Goal: Task Accomplishment & Management: Use online tool/utility

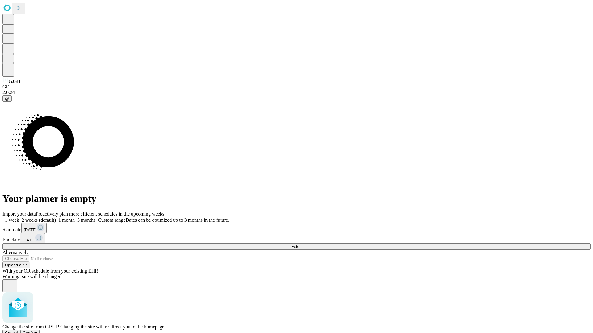
click at [37, 331] on span "Confirm" at bounding box center [30, 333] width 15 height 5
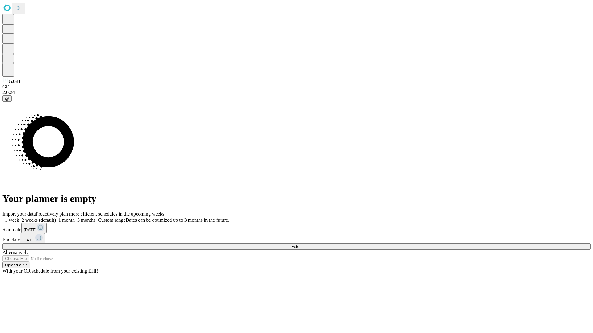
click at [19, 218] on label "1 week" at bounding box center [10, 220] width 17 height 5
click at [301, 244] on span "Fetch" at bounding box center [296, 246] width 10 height 5
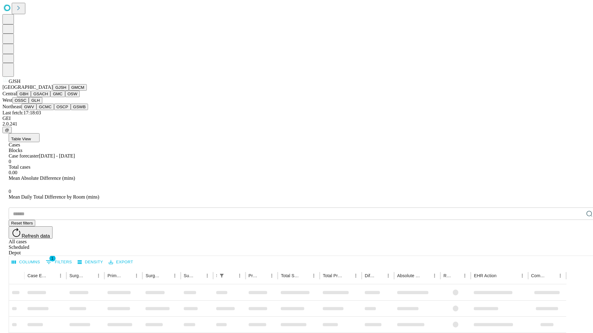
click at [69, 91] on button "GMCM" at bounding box center [78, 87] width 18 height 6
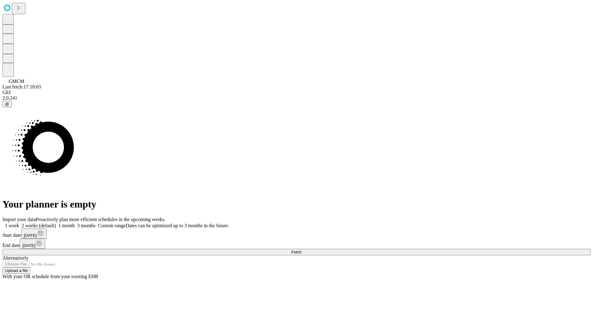
click at [19, 223] on label "1 week" at bounding box center [10, 225] width 17 height 5
click at [301, 250] on span "Fetch" at bounding box center [296, 252] width 10 height 5
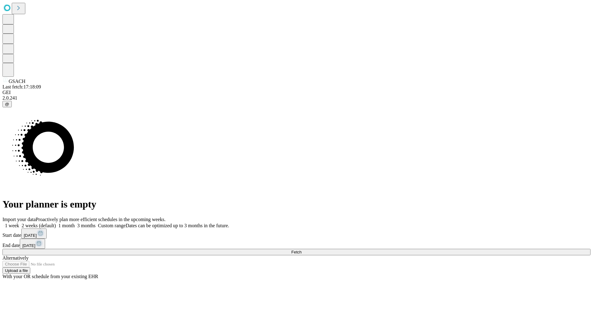
click at [19, 223] on label "1 week" at bounding box center [10, 225] width 17 height 5
click at [301, 250] on span "Fetch" at bounding box center [296, 252] width 10 height 5
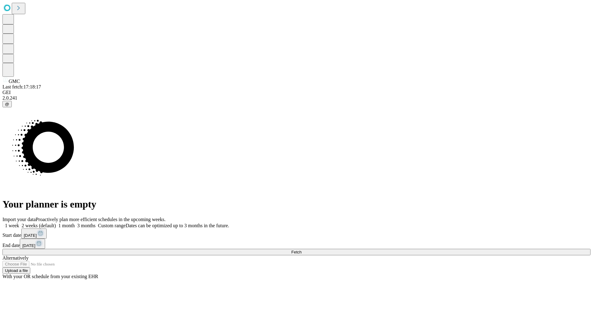
click at [19, 223] on label "1 week" at bounding box center [10, 225] width 17 height 5
click at [301, 250] on span "Fetch" at bounding box center [296, 252] width 10 height 5
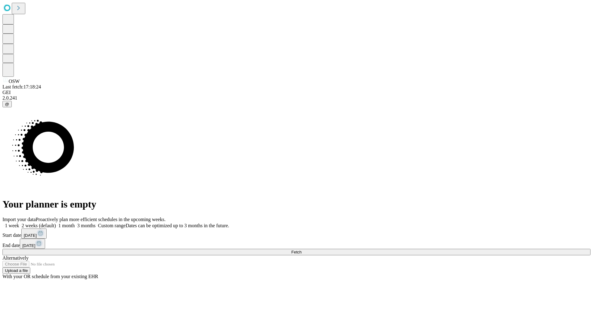
click at [19, 223] on label "1 week" at bounding box center [10, 225] width 17 height 5
click at [301, 250] on span "Fetch" at bounding box center [296, 252] width 10 height 5
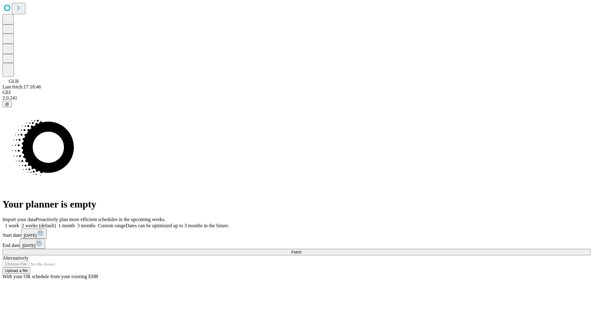
click at [19, 223] on label "1 week" at bounding box center [10, 225] width 17 height 5
click at [301, 250] on span "Fetch" at bounding box center [296, 252] width 10 height 5
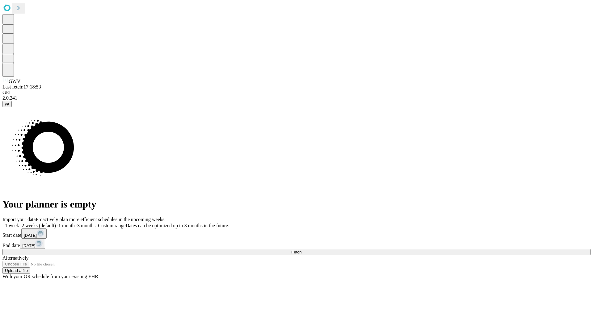
click at [19, 223] on label "1 week" at bounding box center [10, 225] width 17 height 5
click at [301, 250] on span "Fetch" at bounding box center [296, 252] width 10 height 5
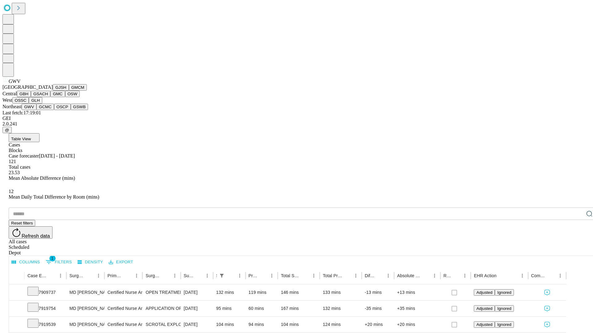
click at [48, 110] on button "GCMC" at bounding box center [45, 107] width 18 height 6
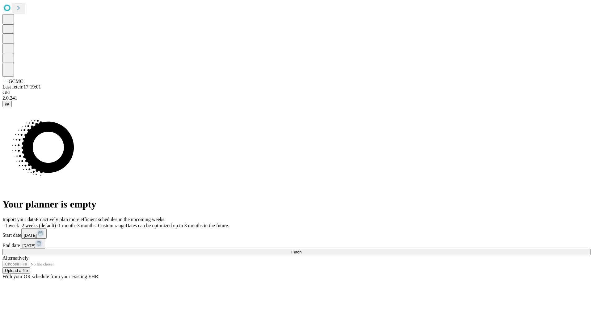
click at [19, 223] on label "1 week" at bounding box center [10, 225] width 17 height 5
click at [301, 250] on span "Fetch" at bounding box center [296, 252] width 10 height 5
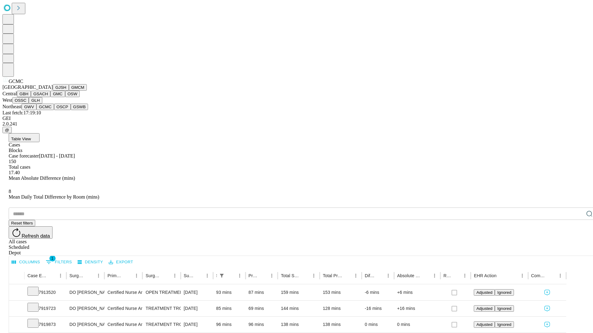
click at [54, 110] on button "OSCP" at bounding box center [62, 107] width 17 height 6
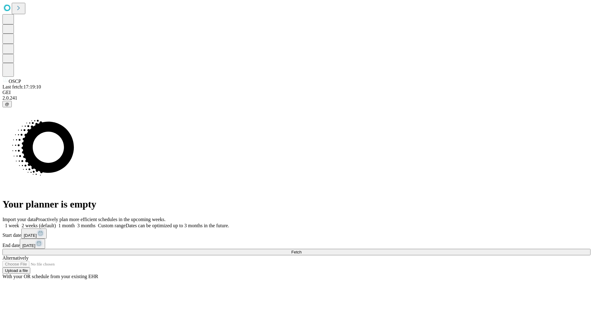
click at [19, 223] on label "1 week" at bounding box center [10, 225] width 17 height 5
click at [301, 250] on span "Fetch" at bounding box center [296, 252] width 10 height 5
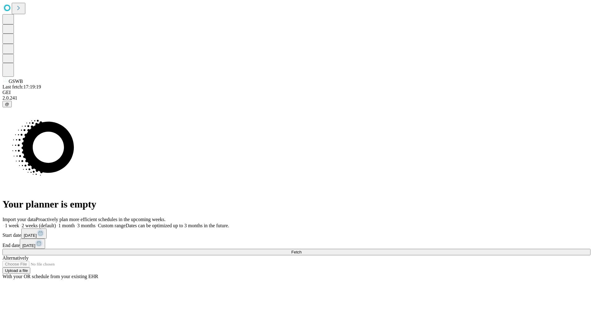
click at [19, 223] on label "1 week" at bounding box center [10, 225] width 17 height 5
click at [301, 250] on span "Fetch" at bounding box center [296, 252] width 10 height 5
